Goal: Task Accomplishment & Management: Use online tool/utility

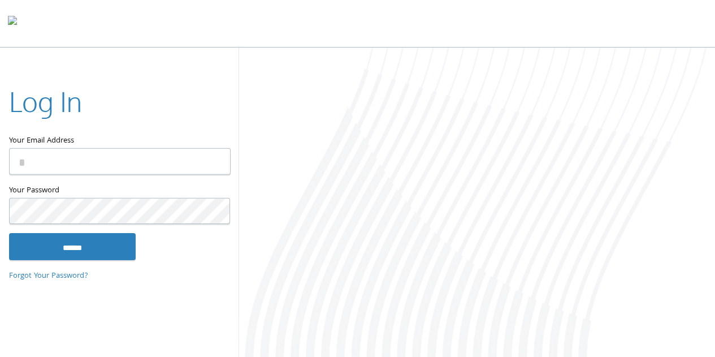
click at [98, 160] on input "Your Email Address" at bounding box center [119, 161] width 221 height 27
paste input "**********"
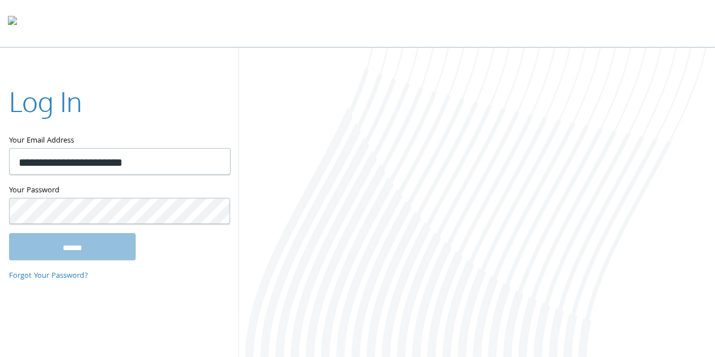
type input "**********"
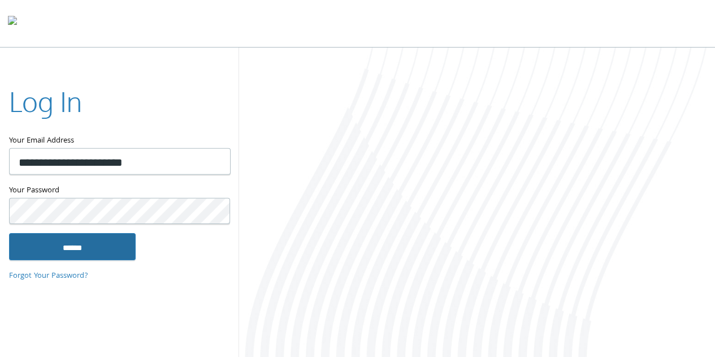
click at [98, 249] on input "******" at bounding box center [72, 246] width 127 height 27
